Goal: Check status: Check status

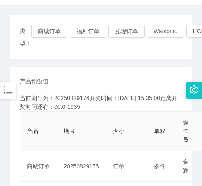
scroll to position [82, 0]
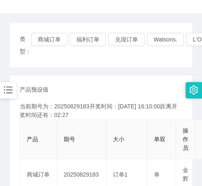
scroll to position [82, 0]
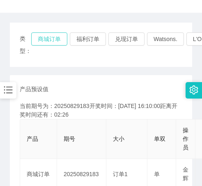
click at [46, 38] on button "商城订单" at bounding box center [49, 38] width 36 height 13
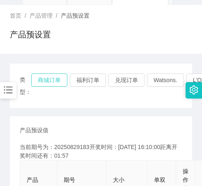
click at [41, 76] on button "商城订单" at bounding box center [49, 79] width 36 height 13
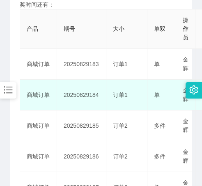
scroll to position [205, 0]
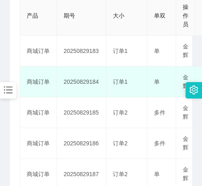
click at [64, 91] on td "20250829184" at bounding box center [81, 82] width 49 height 31
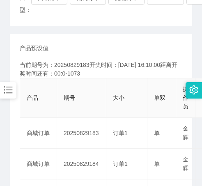
scroll to position [82, 0]
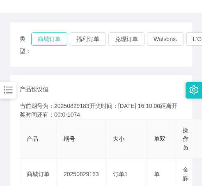
click at [50, 39] on button "商城订单" at bounding box center [49, 38] width 36 height 13
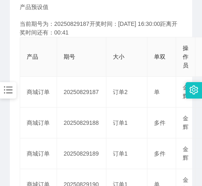
scroll to position [123, 0]
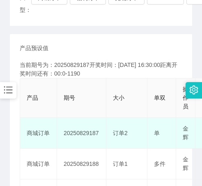
click at [101, 126] on td "20250829187" at bounding box center [81, 133] width 49 height 31
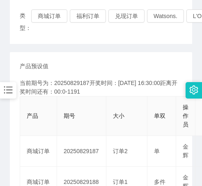
scroll to position [82, 0]
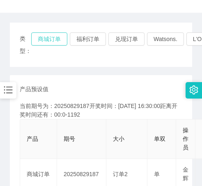
click at [46, 41] on button "商城订单" at bounding box center [49, 38] width 36 height 13
click at [55, 43] on button "商城订单" at bounding box center [49, 38] width 36 height 13
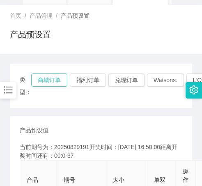
click at [48, 76] on button "商城订单" at bounding box center [49, 79] width 36 height 13
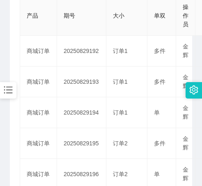
scroll to position [164, 0]
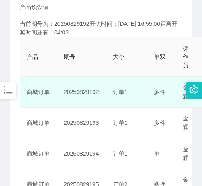
click at [56, 83] on td "商城订单" at bounding box center [38, 92] width 37 height 31
